Goal: Use online tool/utility: Utilize a website feature to perform a specific function

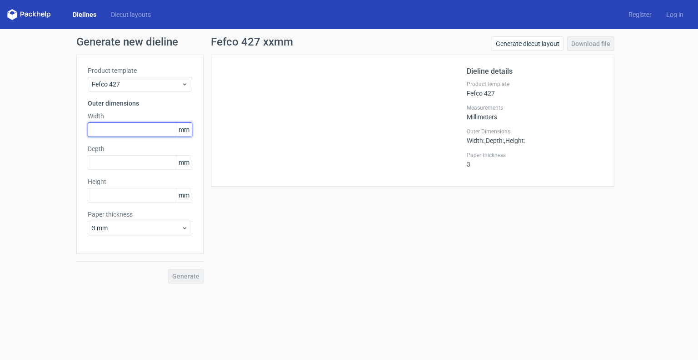
click at [158, 132] on input "text" at bounding box center [140, 129] width 105 height 15
click at [187, 81] on icon at bounding box center [184, 83] width 7 height 7
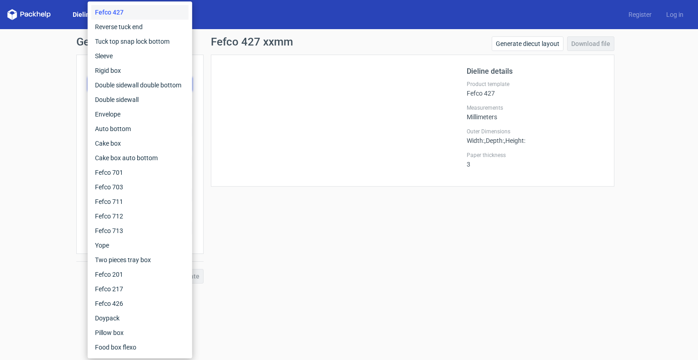
click at [209, 87] on div "Fefco 427 xxmm Generate diecut layout Download file Dieline details Product tem…" at bounding box center [413, 159] width 418 height 247
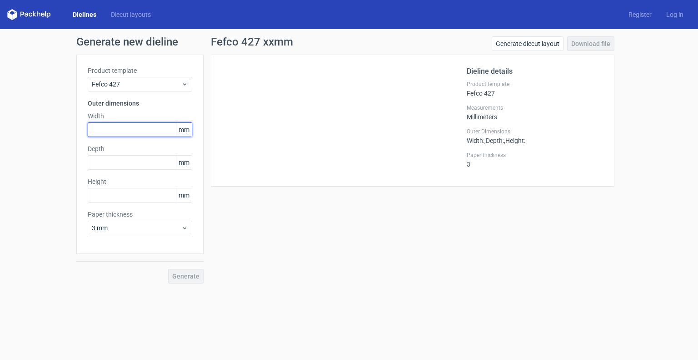
click at [135, 129] on input "text" at bounding box center [140, 129] width 105 height 15
type input "5"
type input "40"
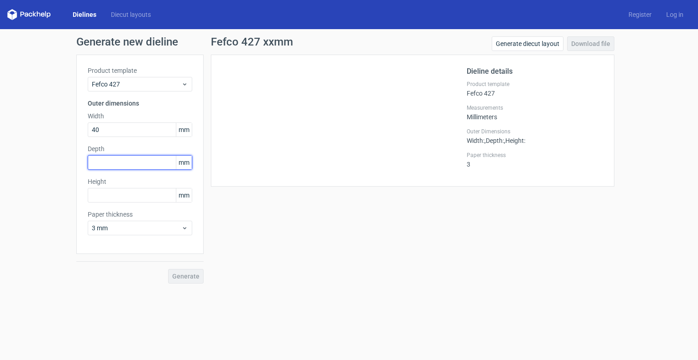
click at [118, 162] on input "text" at bounding box center [140, 162] width 105 height 15
type input "60"
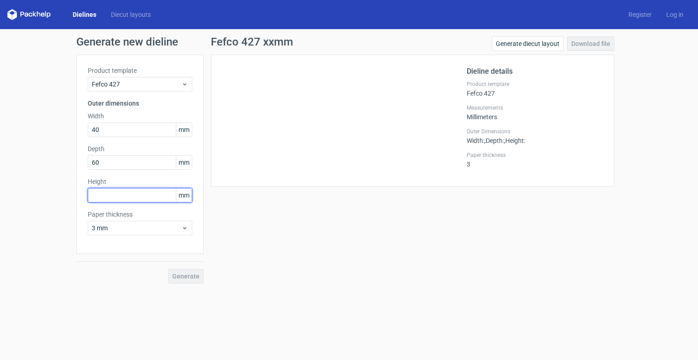
click at [144, 191] on input "text" at bounding box center [140, 195] width 105 height 15
type input "50"
click at [191, 275] on span "Generate" at bounding box center [185, 276] width 27 height 6
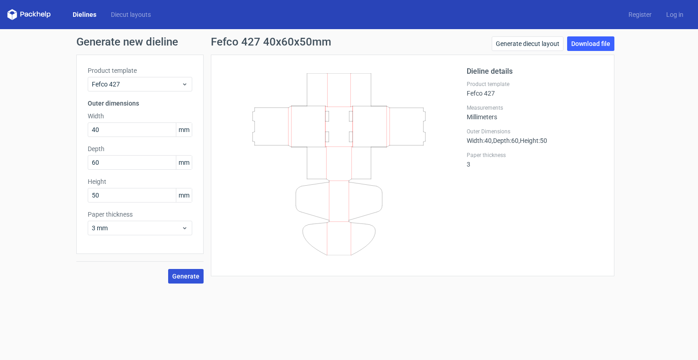
click at [353, 189] on icon at bounding box center [339, 164] width 219 height 182
click at [336, 245] on icon at bounding box center [339, 164] width 219 height 182
drag, startPoint x: 344, startPoint y: 100, endPoint x: 350, endPoint y: 129, distance: 29.9
click at [350, 129] on icon at bounding box center [339, 164] width 219 height 182
click at [353, 154] on icon at bounding box center [339, 164] width 219 height 182
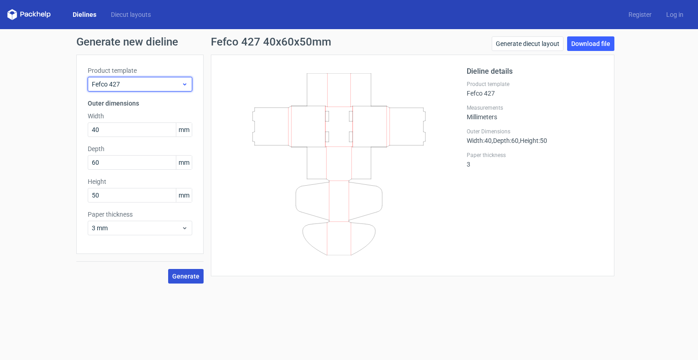
click at [181, 85] on div "Fefco 427" at bounding box center [140, 84] width 105 height 15
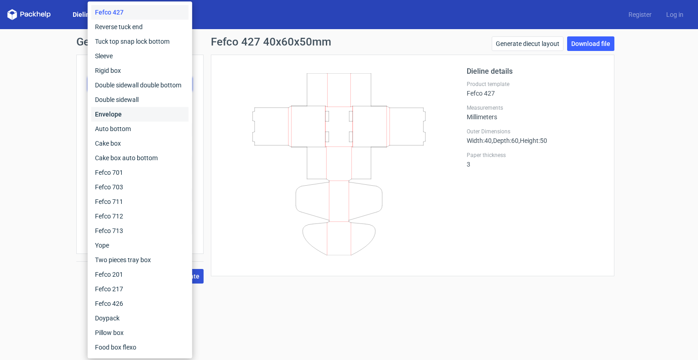
click at [124, 115] on div "Envelope" at bounding box center [139, 114] width 97 height 15
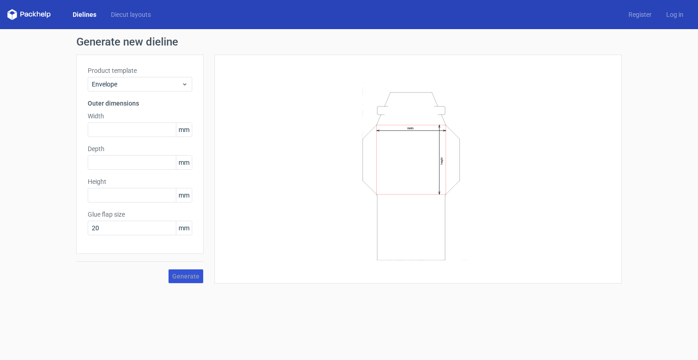
drag, startPoint x: 410, startPoint y: 170, endPoint x: 409, endPoint y: 193, distance: 22.8
click at [409, 193] on icon "Width Height" at bounding box center [418, 169] width 273 height 182
click at [158, 130] on input "text" at bounding box center [140, 129] width 105 height 15
type input "500"
click at [138, 160] on input "text" at bounding box center [140, 162] width 105 height 15
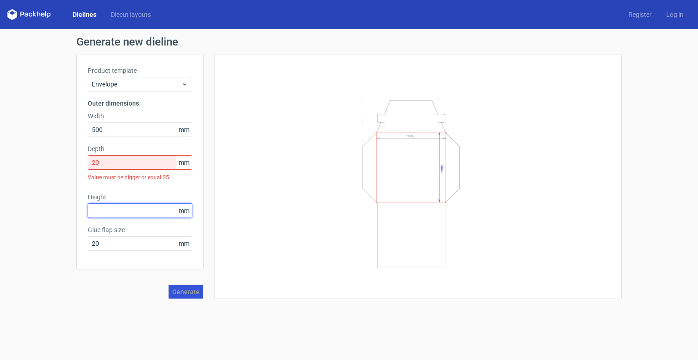
click at [121, 199] on div "Height mm" at bounding box center [140, 204] width 105 height 25
click at [127, 163] on input "20" at bounding box center [140, 162] width 105 height 15
type input "2"
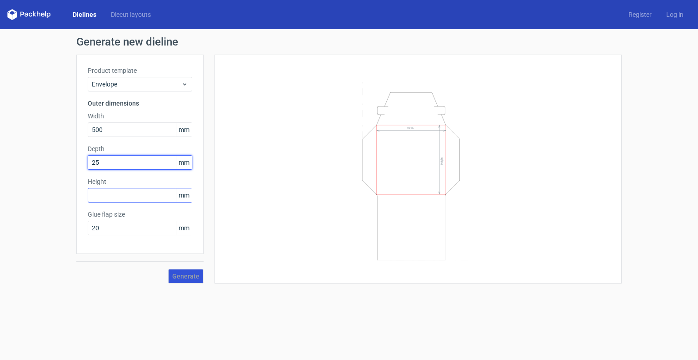
type input "25"
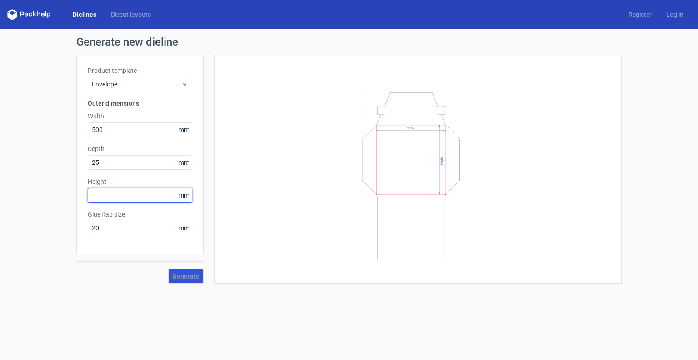
click at [117, 192] on input "text" at bounding box center [140, 195] width 105 height 15
type input "30"
click at [195, 276] on span "Generate" at bounding box center [185, 276] width 27 height 6
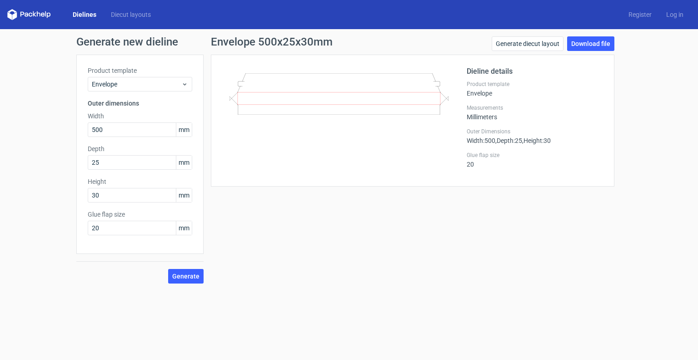
click at [362, 86] on icon at bounding box center [339, 93] width 219 height 41
click at [183, 85] on icon at bounding box center [184, 83] width 7 height 7
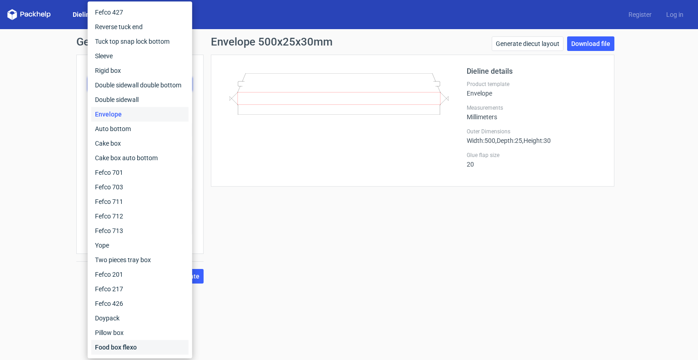
click at [110, 347] on div "Food box flexo" at bounding box center [139, 347] width 97 height 15
